Goal: Transaction & Acquisition: Purchase product/service

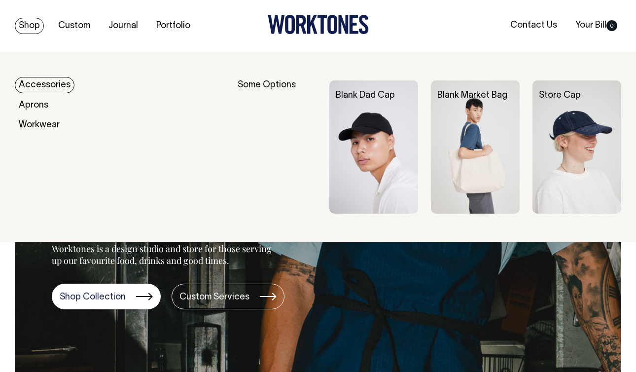
click at [474, 125] on img at bounding box center [475, 146] width 89 height 133
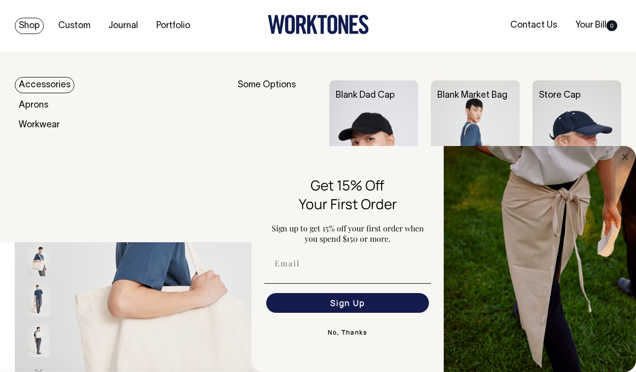
click at [31, 26] on link "Shop" at bounding box center [29, 26] width 29 height 16
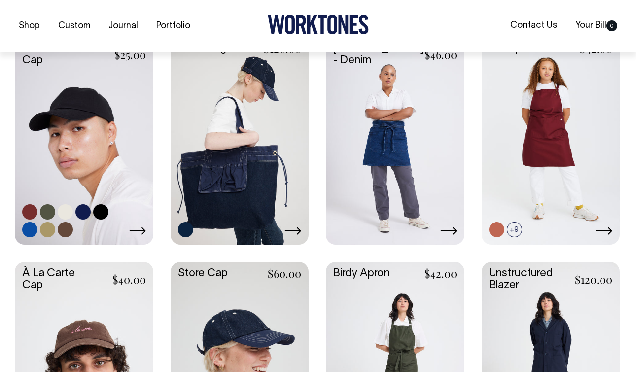
click at [84, 185] on link at bounding box center [84, 140] width 139 height 206
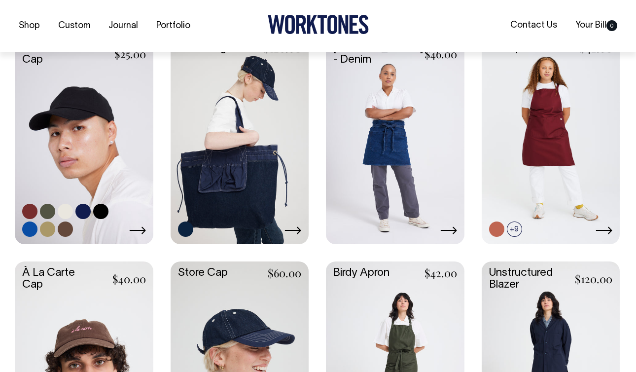
scroll to position [254, 0]
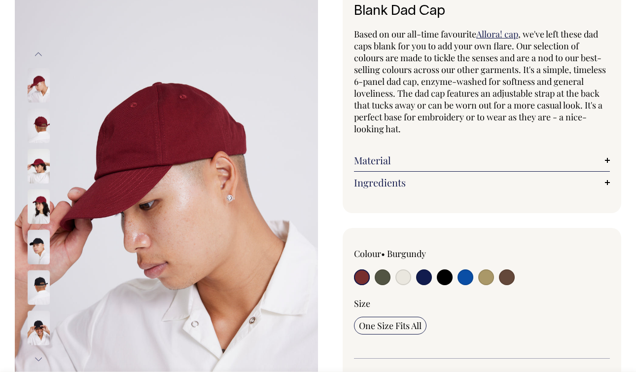
scroll to position [73, 0]
click at [381, 278] on input "radio" at bounding box center [383, 277] width 16 height 16
radio input "true"
select select "Olive"
